Goal: Task Accomplishment & Management: Use online tool/utility

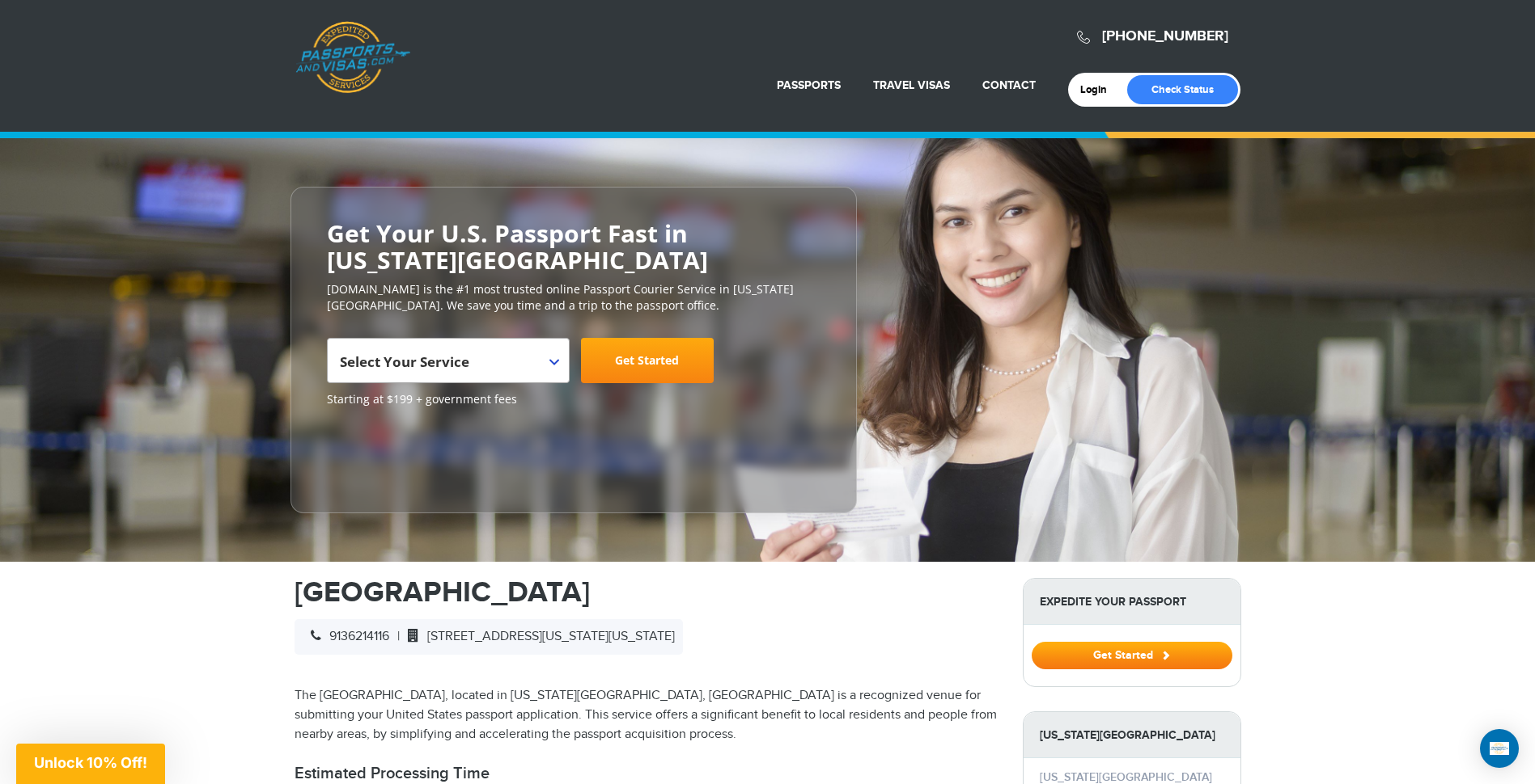
click at [547, 360] on span "Select Your Service" at bounding box center [446, 366] width 213 height 45
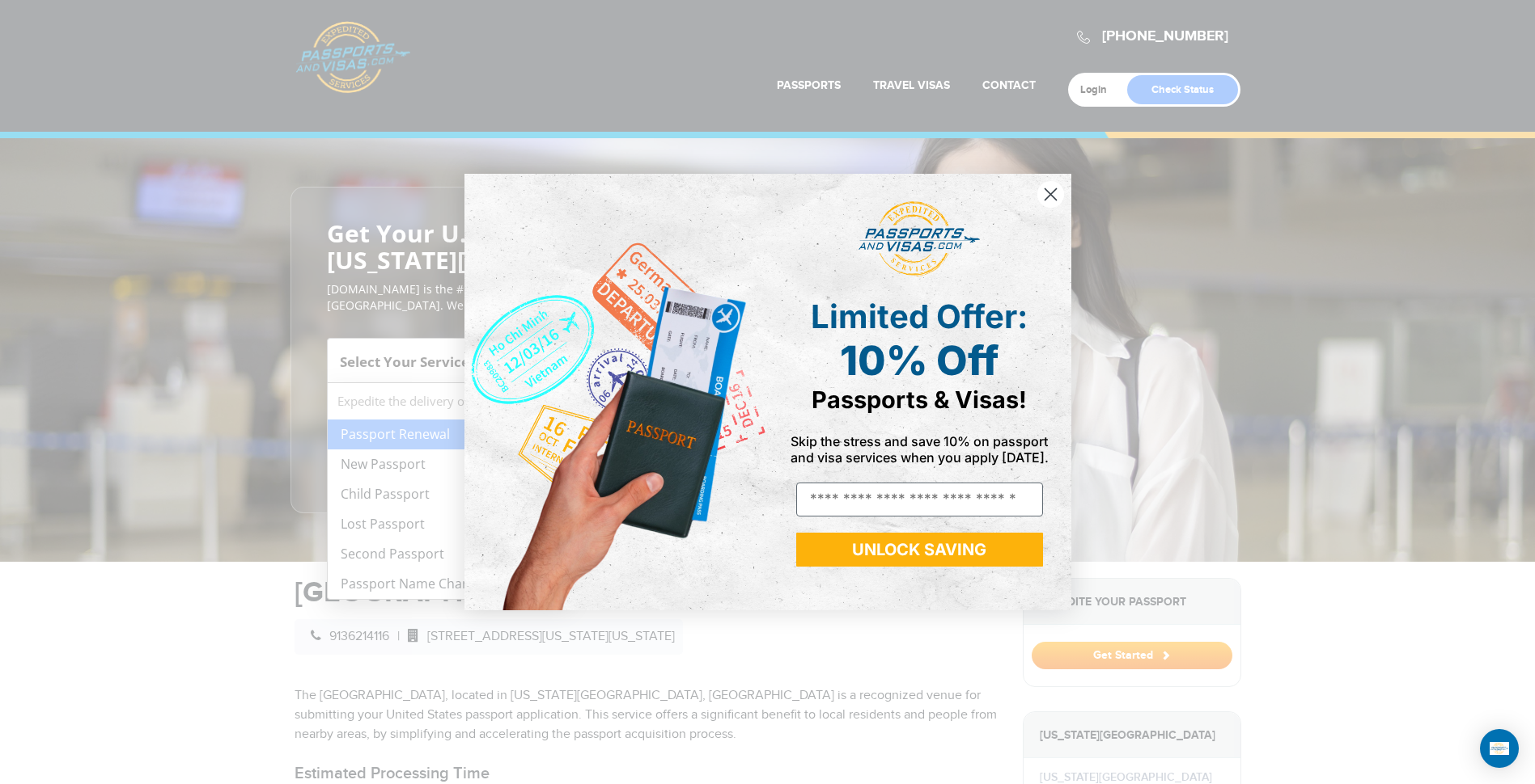
click at [407, 464] on div "Close dialog Limited Offer: 10% Off Passports & Visas! Skip the stress and save…" at bounding box center [767, 392] width 1535 height 784
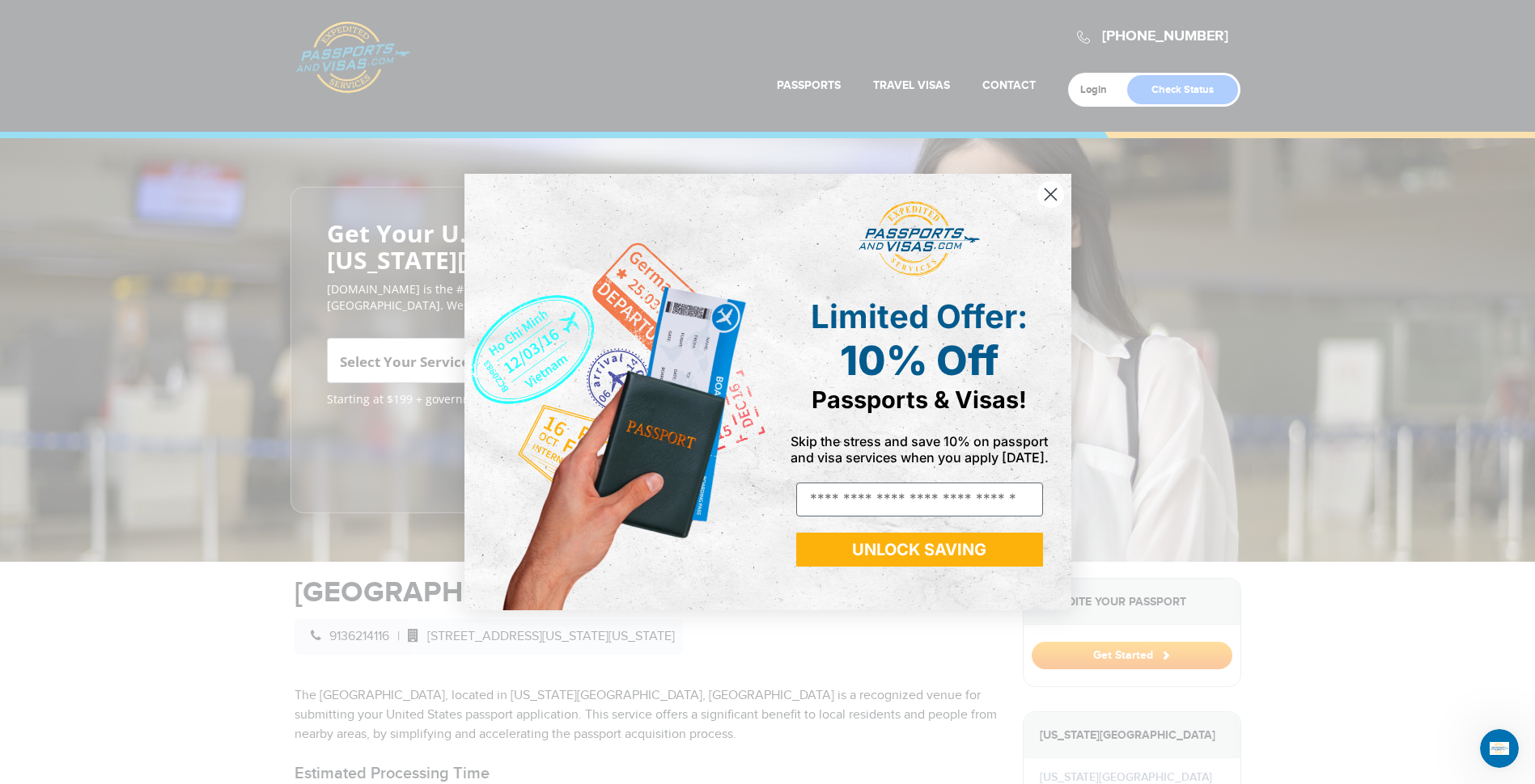
click at [1047, 194] on circle "Close dialog" at bounding box center [1049, 194] width 27 height 27
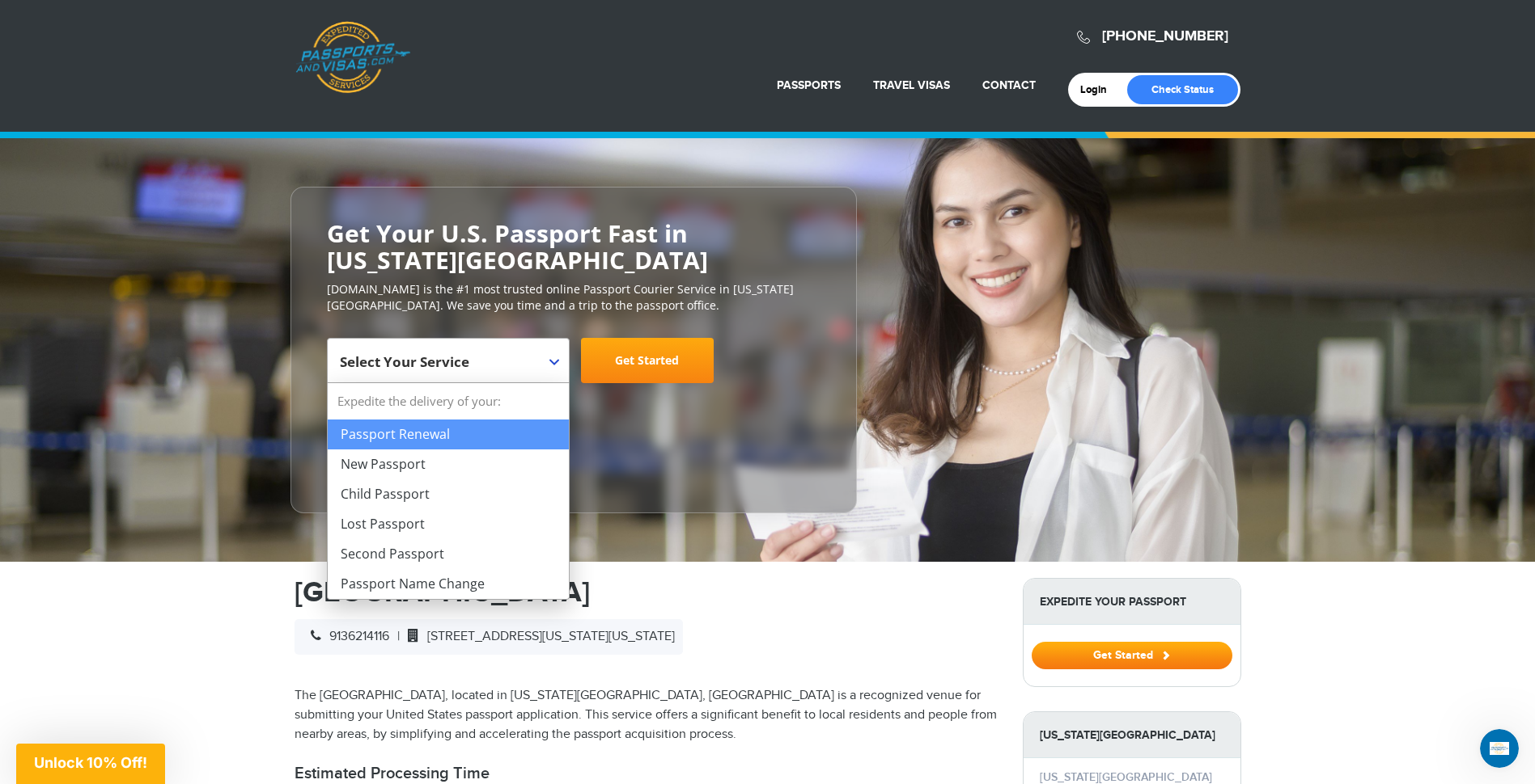
click at [557, 359] on b at bounding box center [554, 362] width 10 height 7
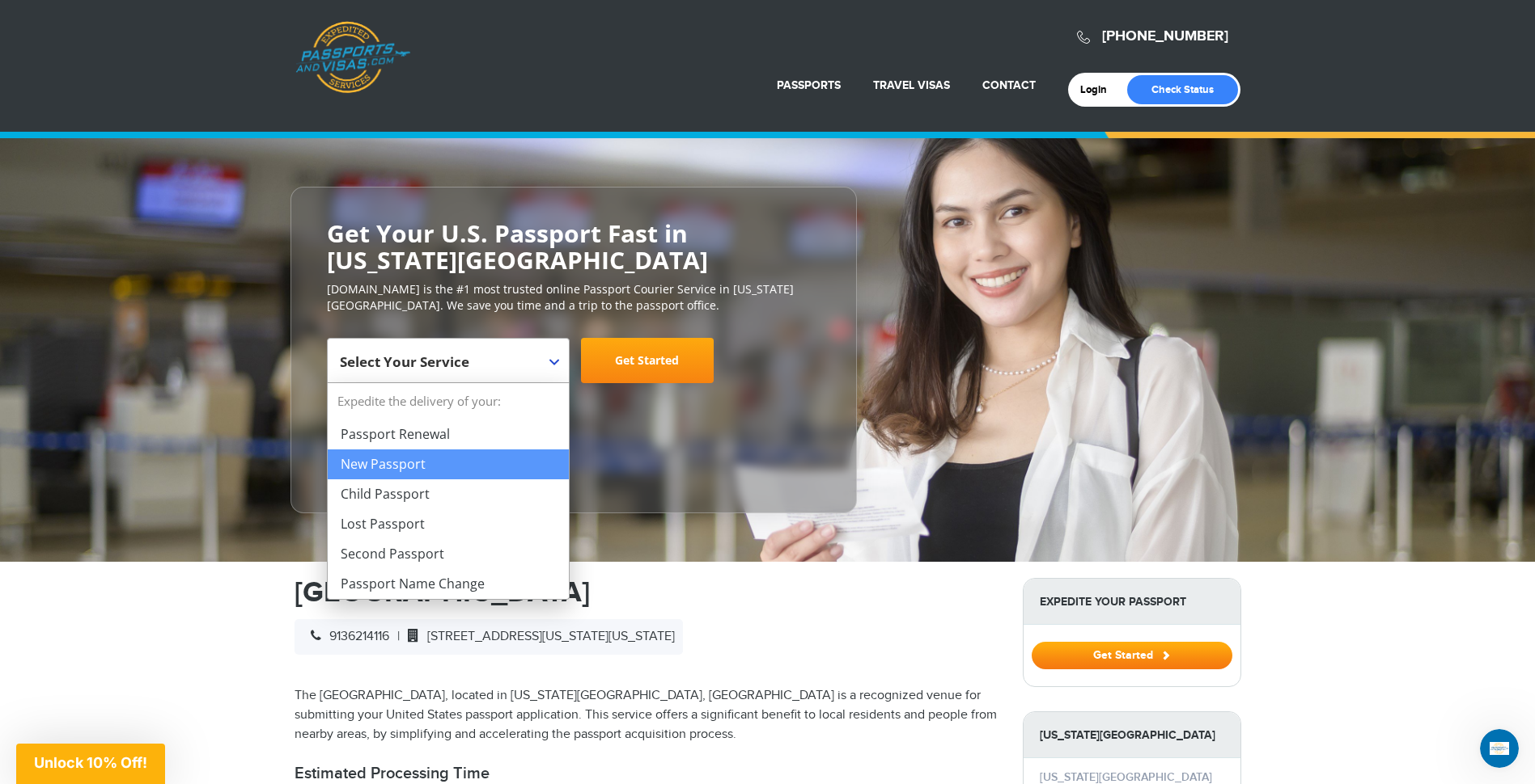
select select "**********"
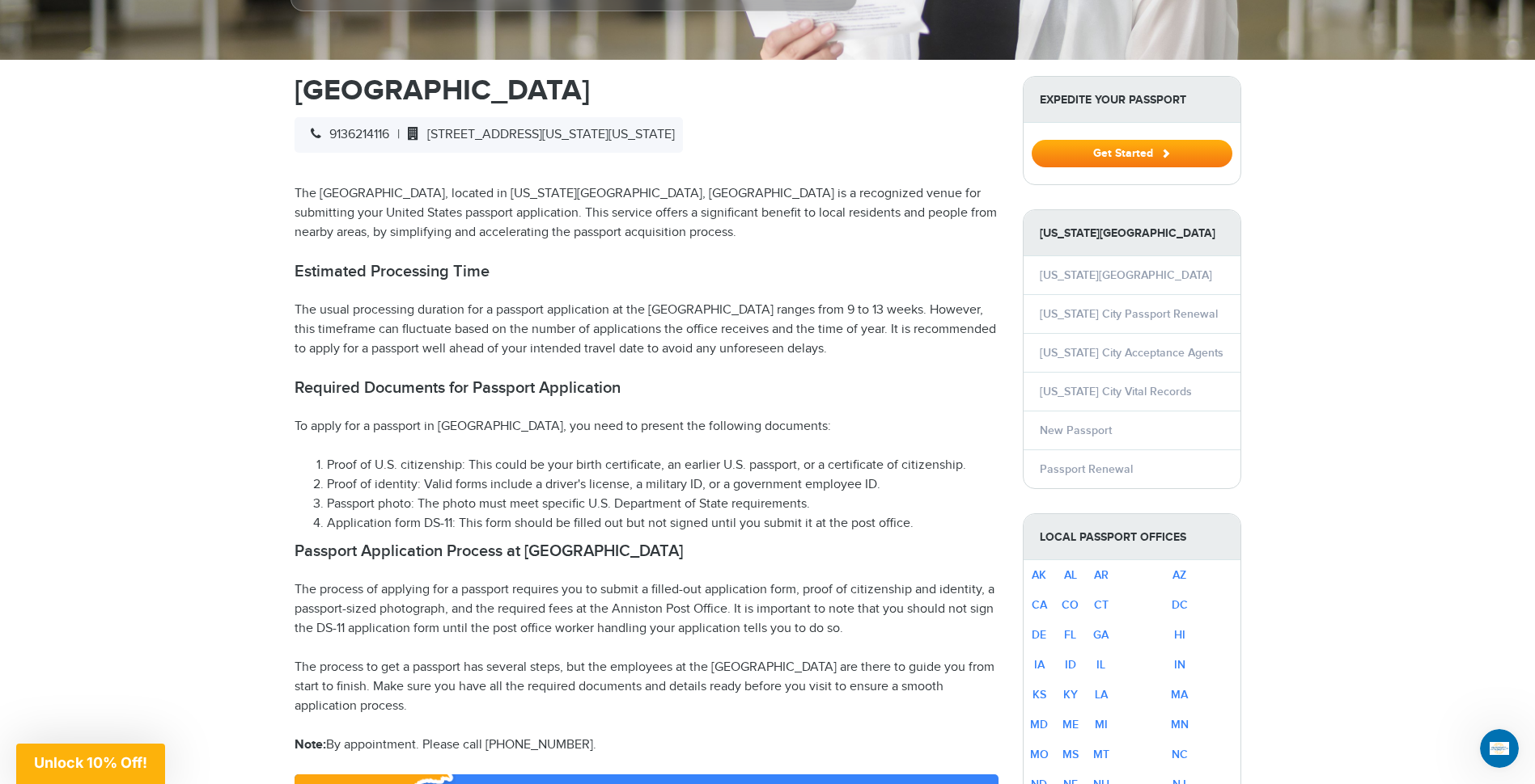
scroll to position [216, 0]
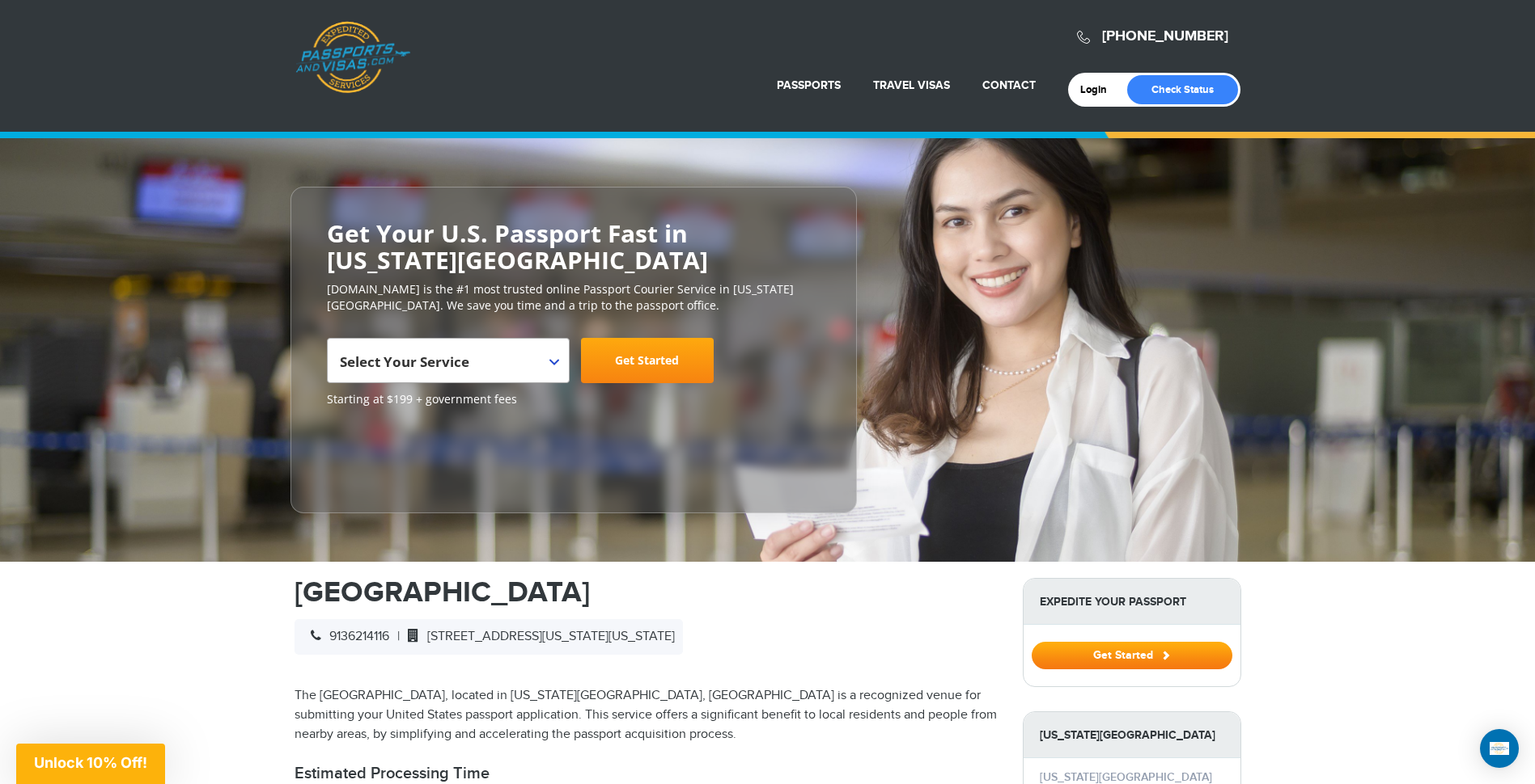
click at [52, 759] on span "Unlock 10% Off!" at bounding box center [90, 763] width 113 height 17
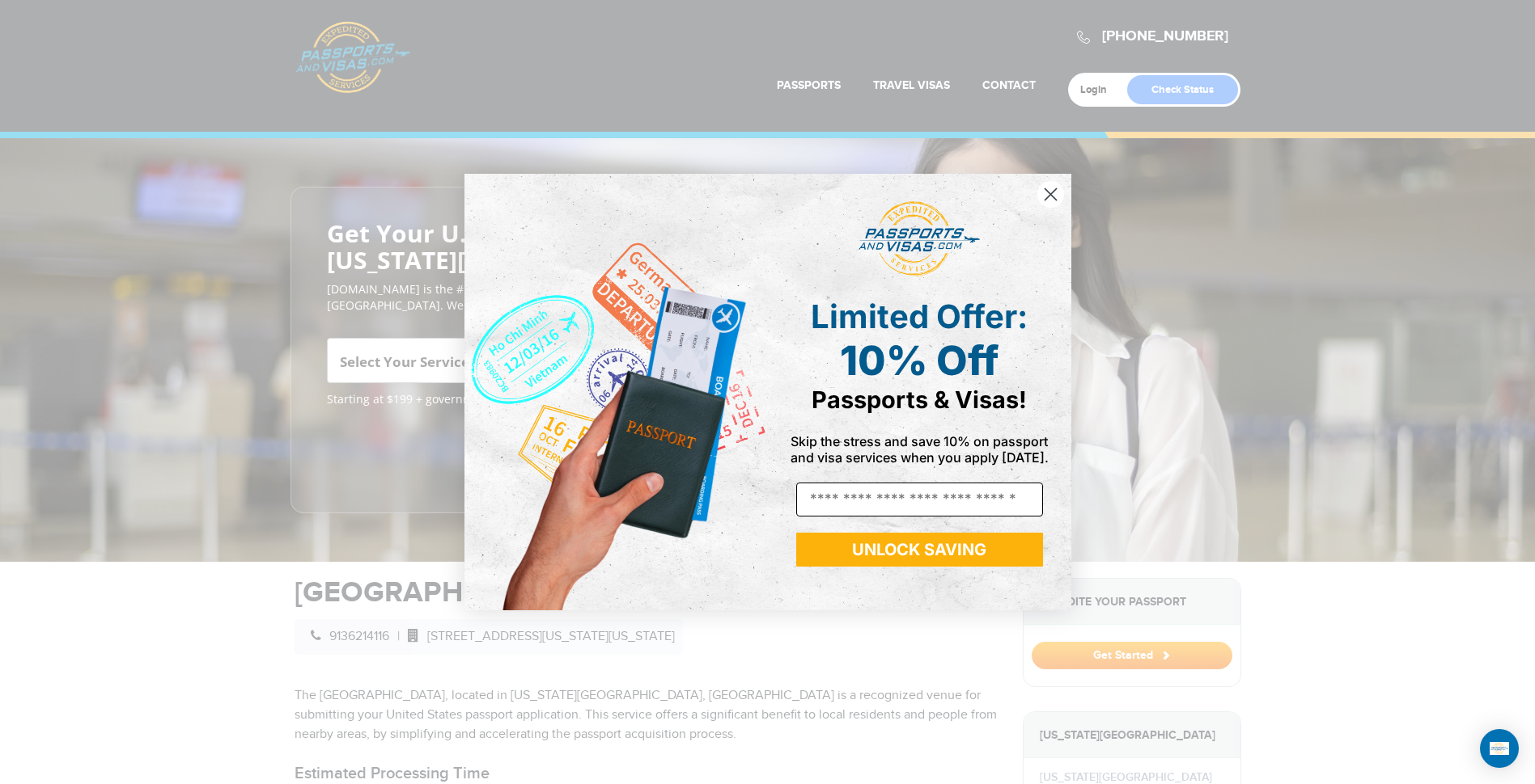
click at [886, 507] on input "Email" at bounding box center [919, 499] width 247 height 34
type input "**********"
click at [906, 547] on button "UNLOCK SAVING" at bounding box center [919, 549] width 247 height 34
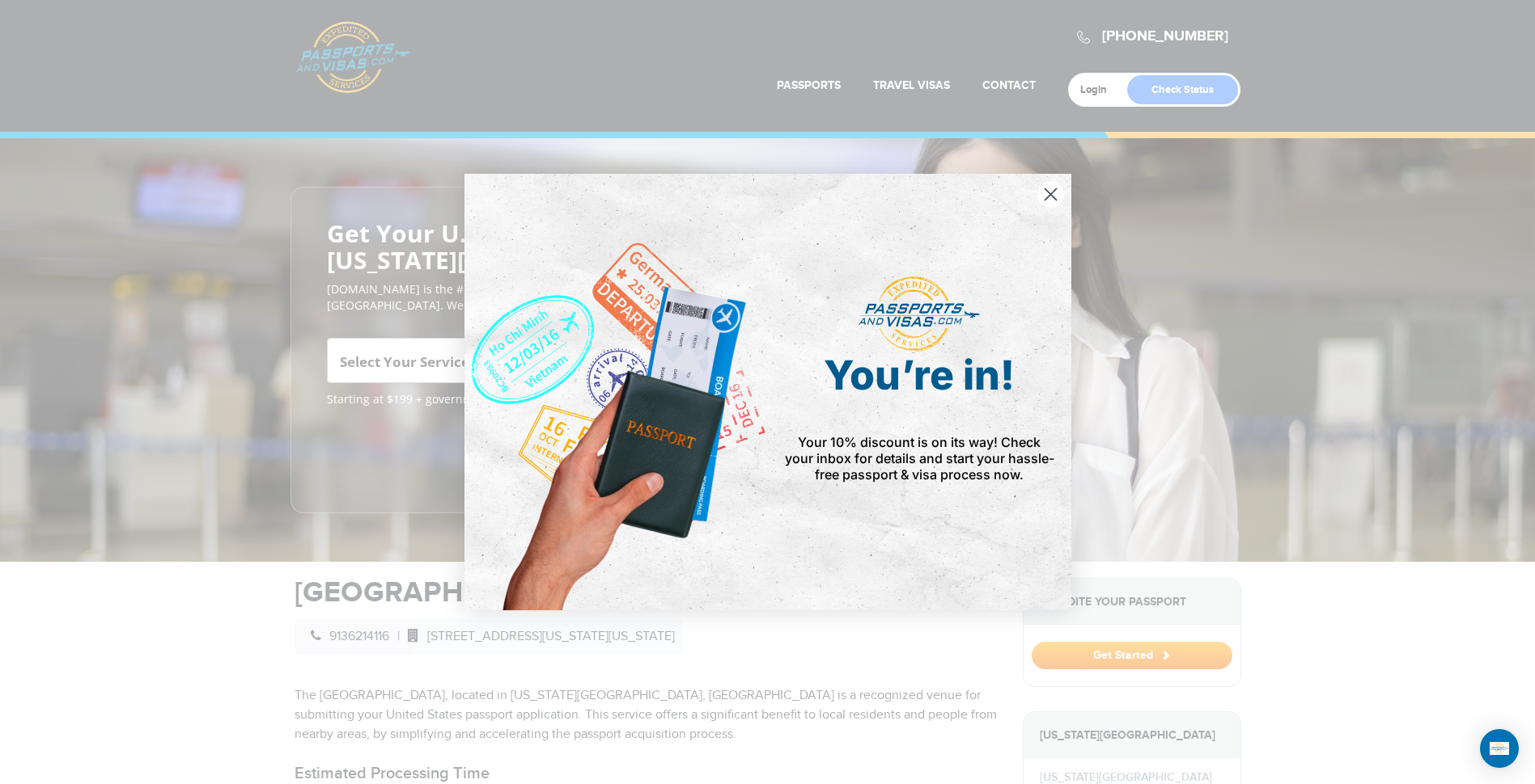
click at [1049, 189] on circle "Close dialog" at bounding box center [1049, 194] width 27 height 27
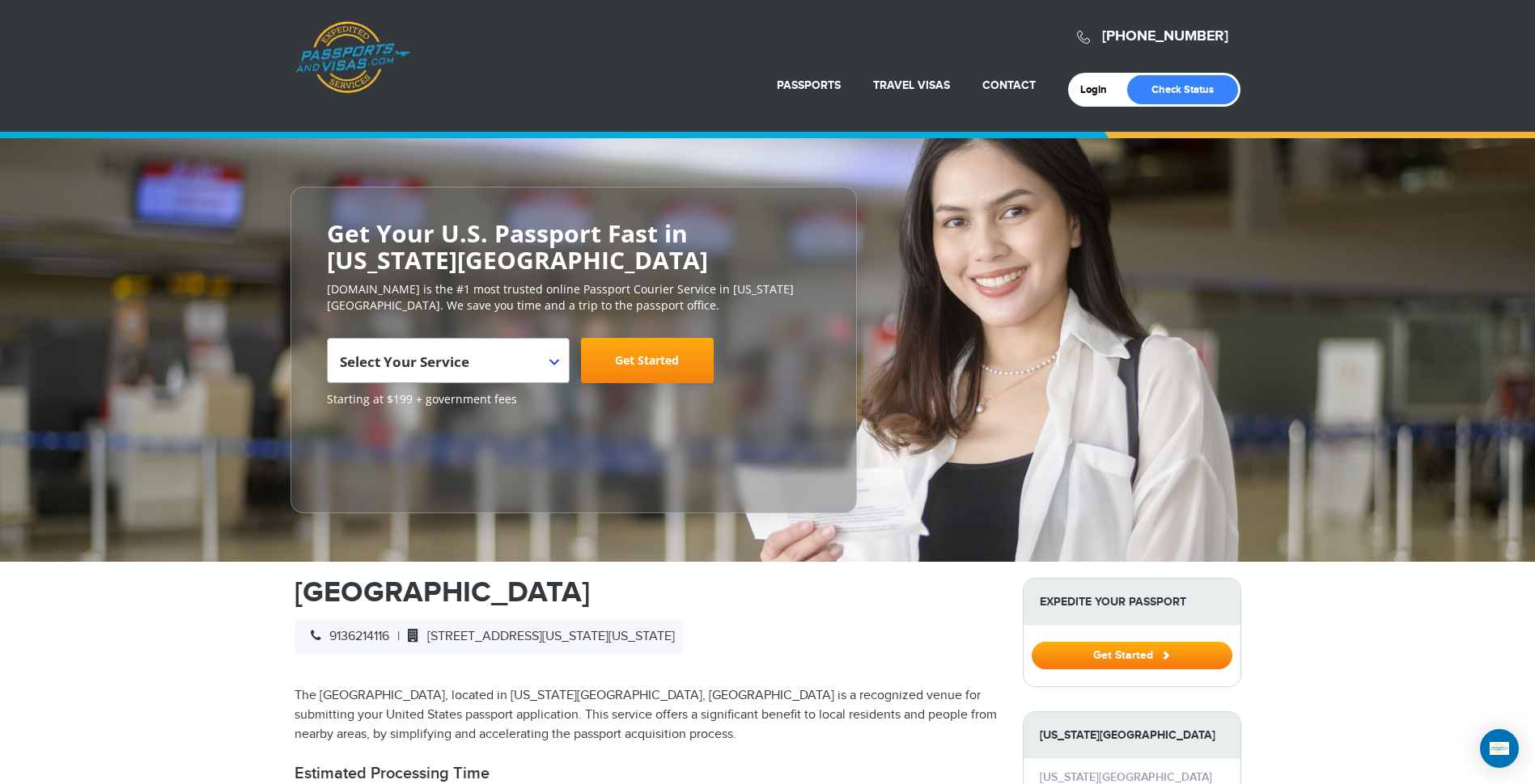
click at [547, 358] on span "Select Your Service" at bounding box center [446, 366] width 213 height 45
click at [552, 356] on span at bounding box center [560, 349] width 16 height 21
